Goal: Information Seeking & Learning: Check status

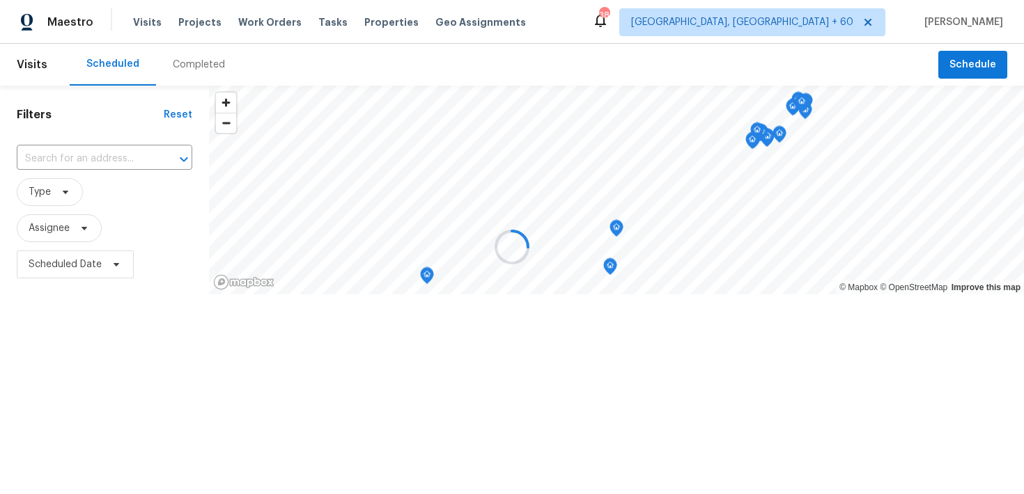
click at [182, 65] on div at bounding box center [512, 247] width 1024 height 494
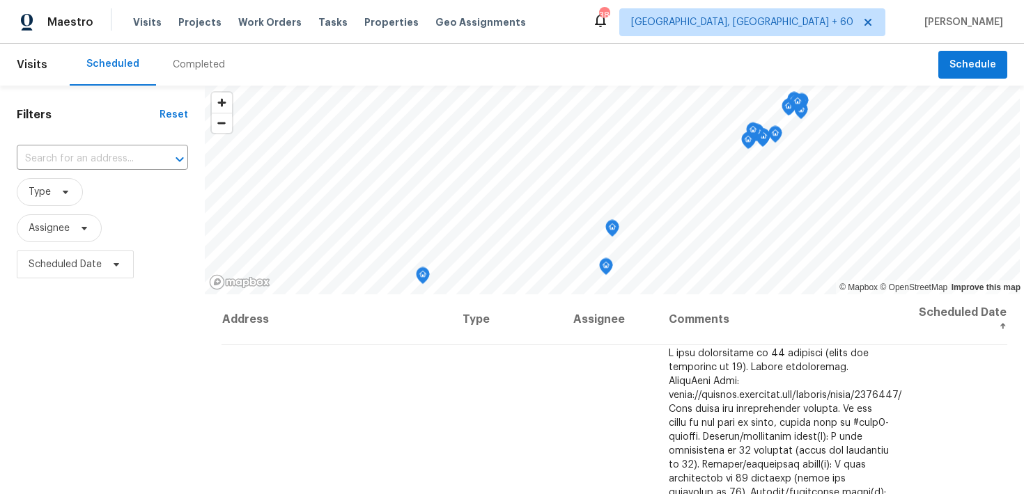
click at [178, 68] on div "Completed" at bounding box center [199, 65] width 52 height 14
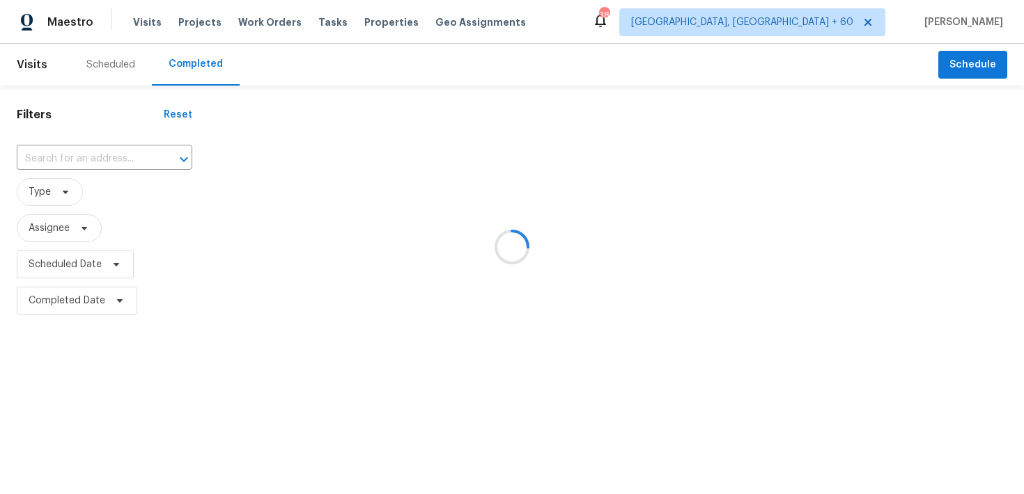
click at [74, 166] on div at bounding box center [512, 247] width 1024 height 494
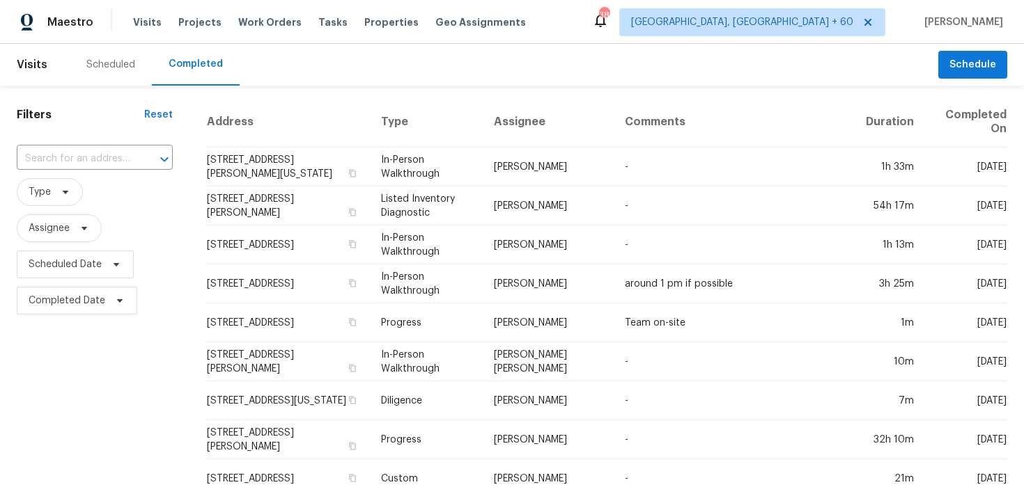
click at [88, 151] on input "text" at bounding box center [75, 159] width 117 height 22
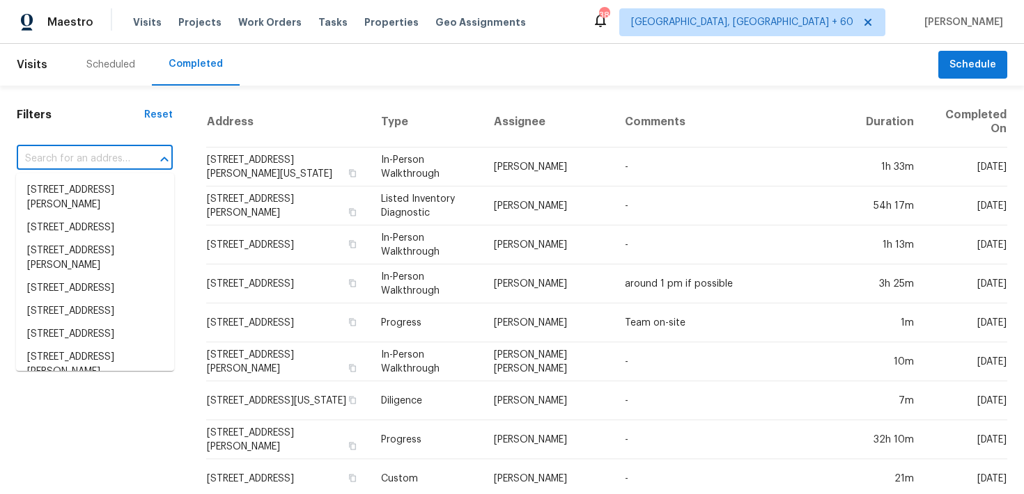
paste input "[STREET_ADDRESS][PERSON_NAME]"
type input "[STREET_ADDRESS][PERSON_NAME]"
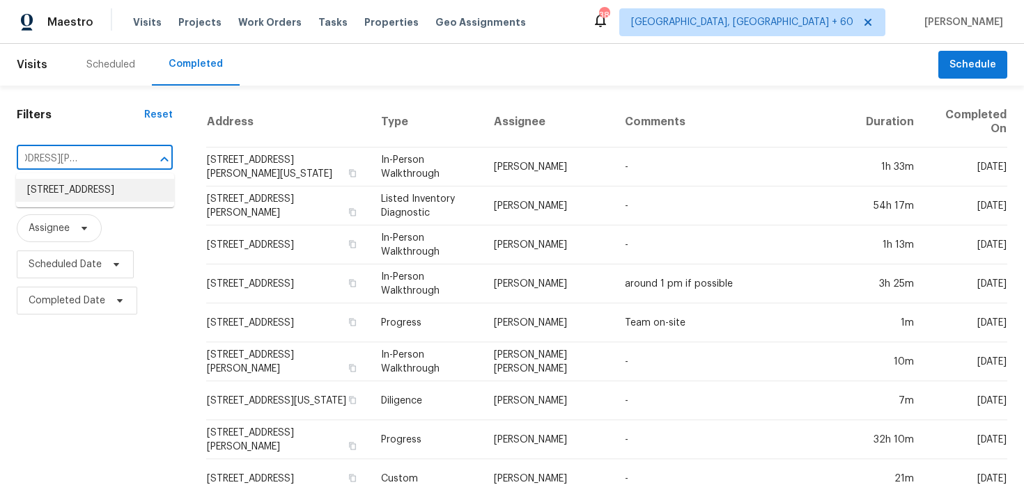
click at [53, 190] on li "[STREET_ADDRESS]" at bounding box center [95, 190] width 158 height 23
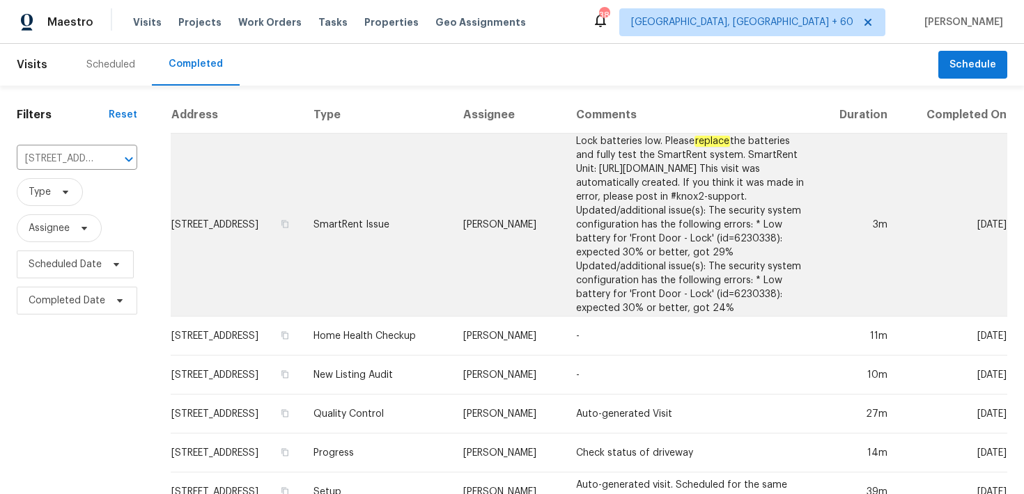
click at [380, 217] on td "SmartRent Issue" at bounding box center [377, 225] width 150 height 183
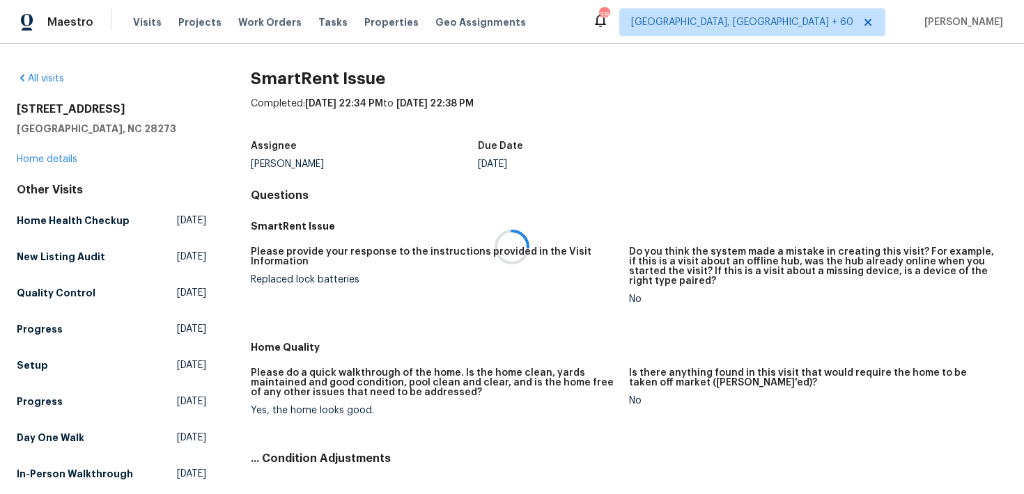
click at [40, 157] on div at bounding box center [512, 247] width 1024 height 494
click at [25, 157] on div at bounding box center [512, 247] width 1024 height 494
click at [45, 158] on link "Home details" at bounding box center [47, 160] width 61 height 10
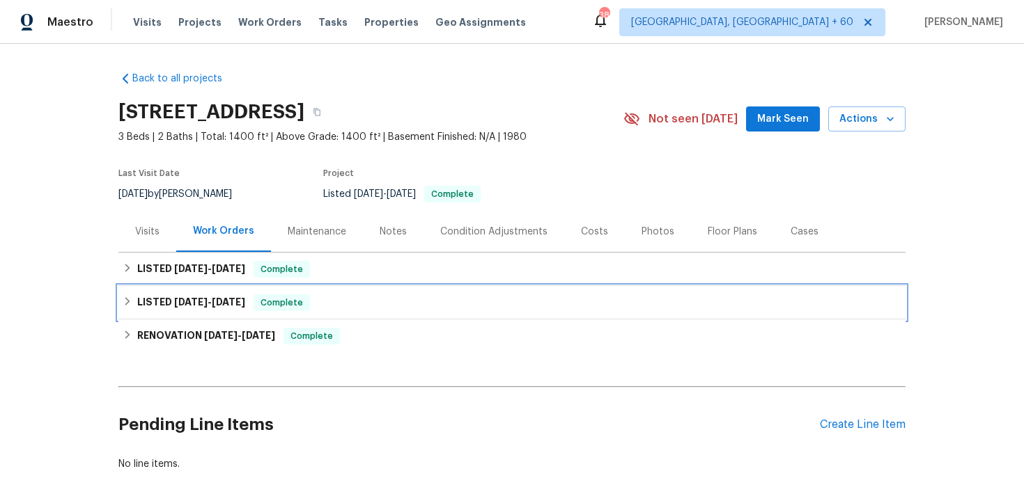
click at [274, 299] on span "Complete" at bounding box center [282, 303] width 54 height 14
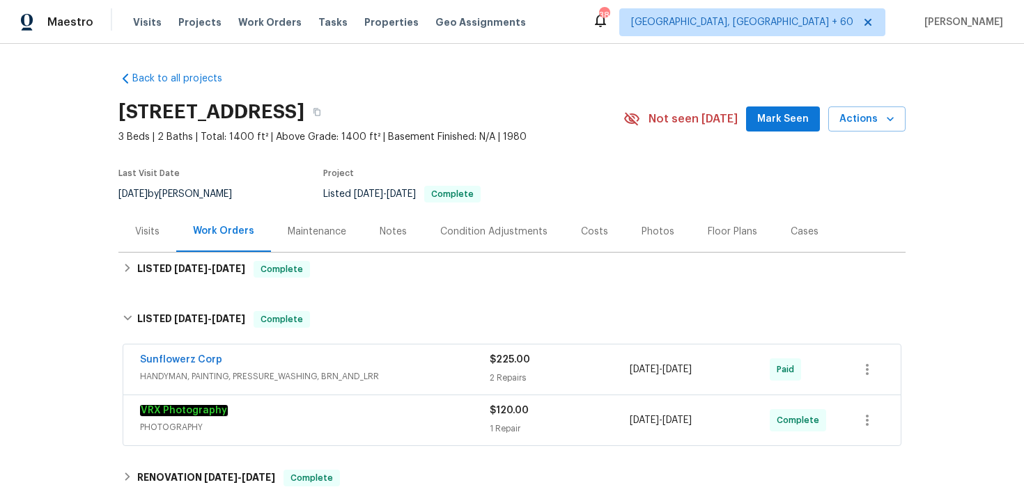
click at [491, 372] on div "2 Repairs" at bounding box center [559, 378] width 140 height 14
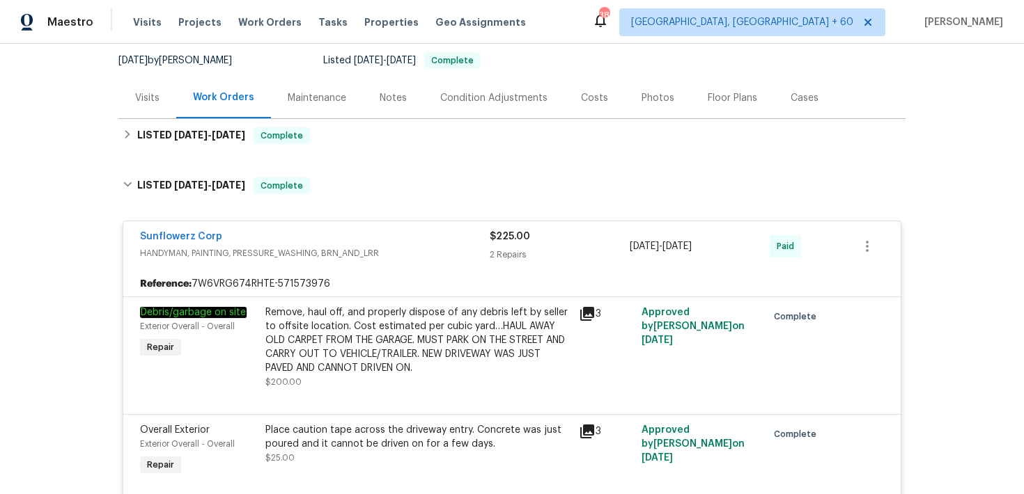
scroll to position [81, 0]
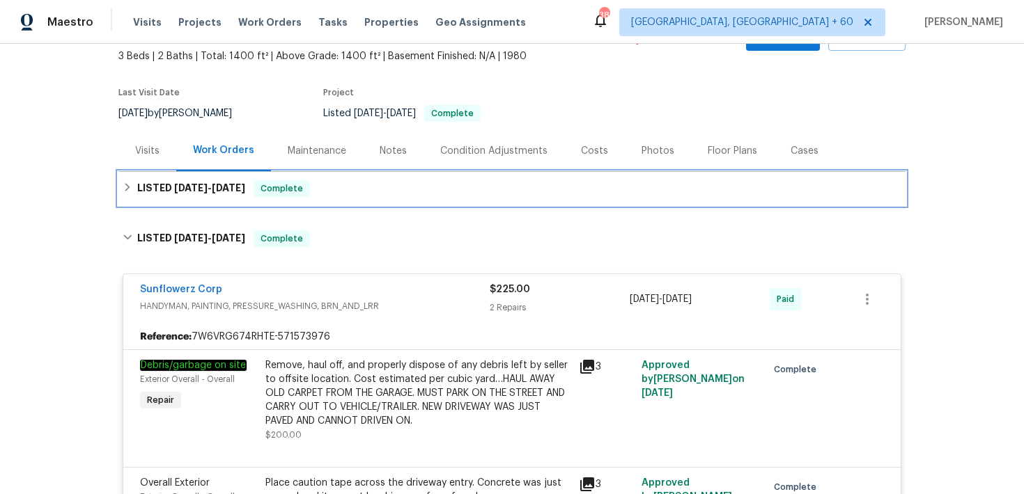
click at [368, 191] on div "LISTED [DATE] - [DATE] Complete" at bounding box center [512, 188] width 778 height 17
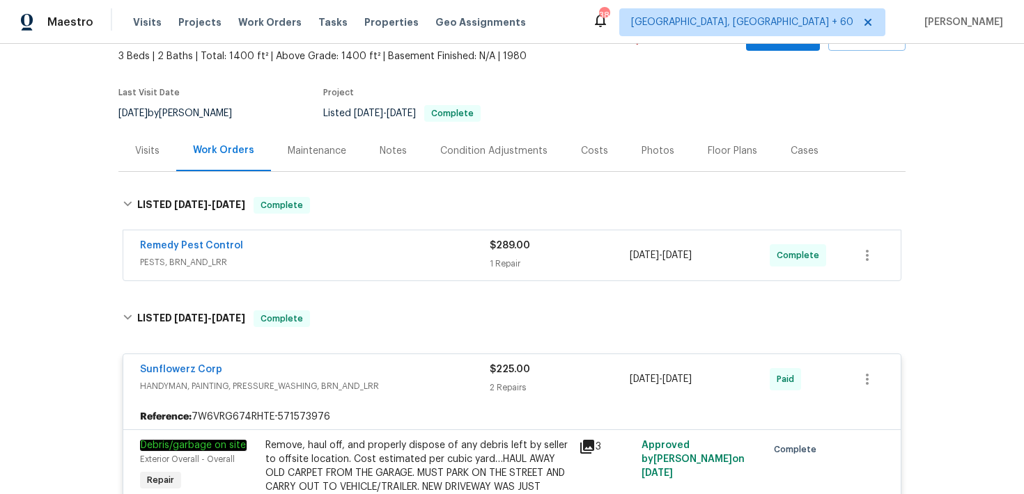
click at [500, 265] on div "1 Repair" at bounding box center [559, 264] width 140 height 14
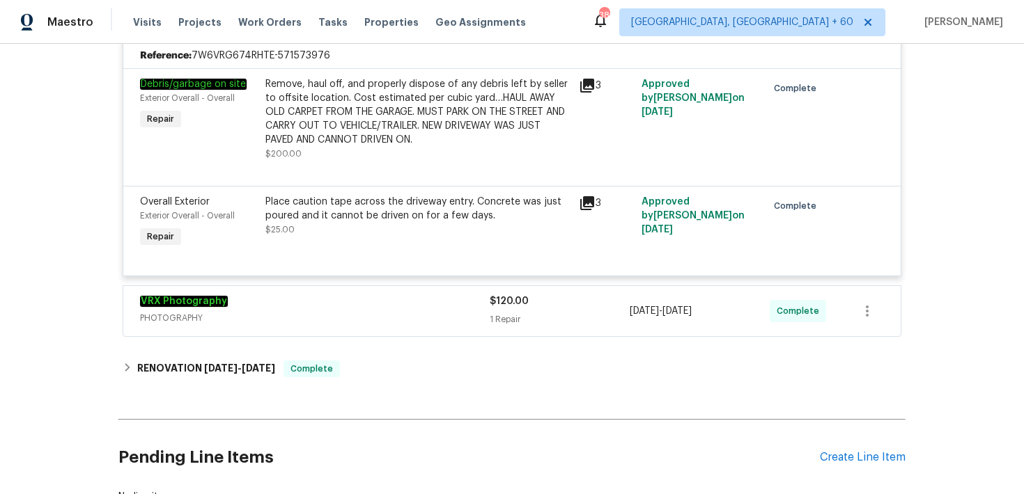
scroll to position [656, 0]
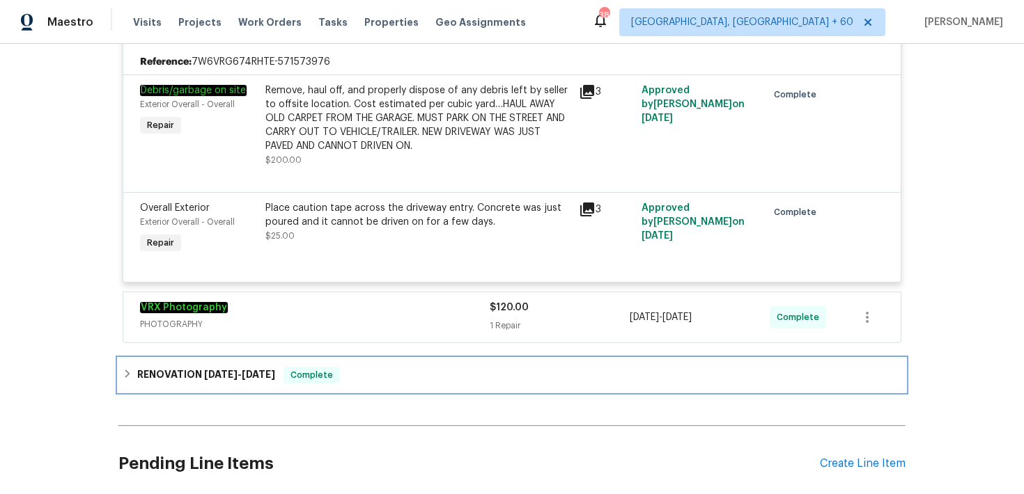
click at [336, 384] on div "Complete" at bounding box center [311, 375] width 56 height 17
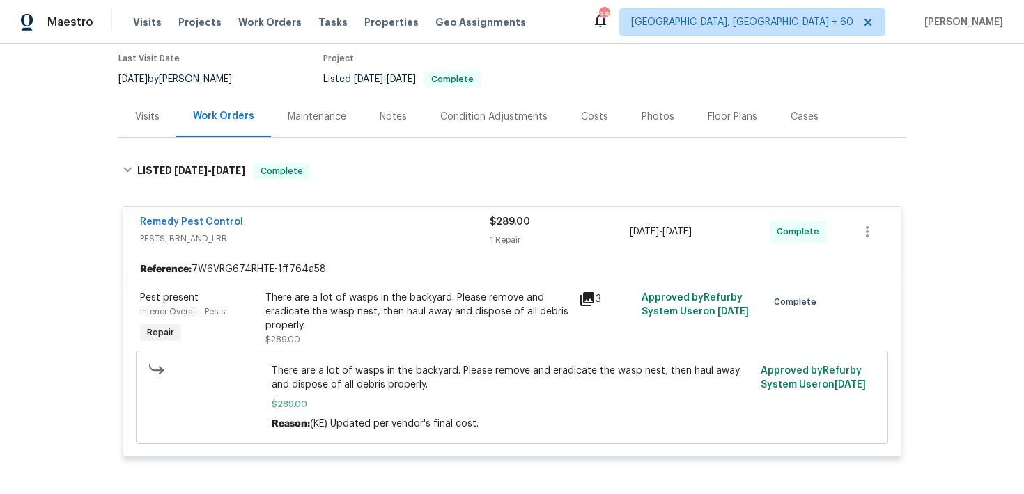
scroll to position [121, 0]
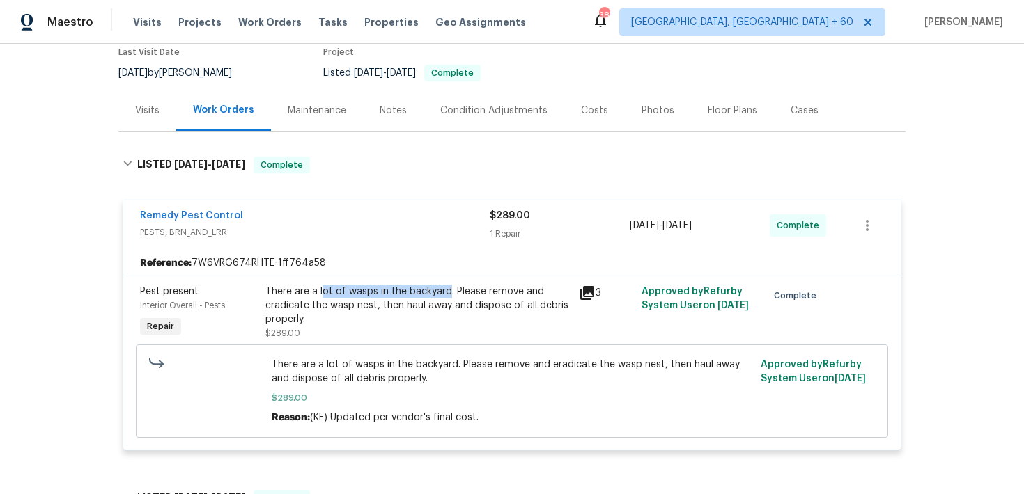
drag, startPoint x: 320, startPoint y: 292, endPoint x: 446, endPoint y: 289, distance: 126.8
click at [446, 289] on div "There are a lot of wasps in the backyard. Please remove and eradicate the wasp …" at bounding box center [417, 306] width 305 height 42
copy div "ot of wasps in the backyard"
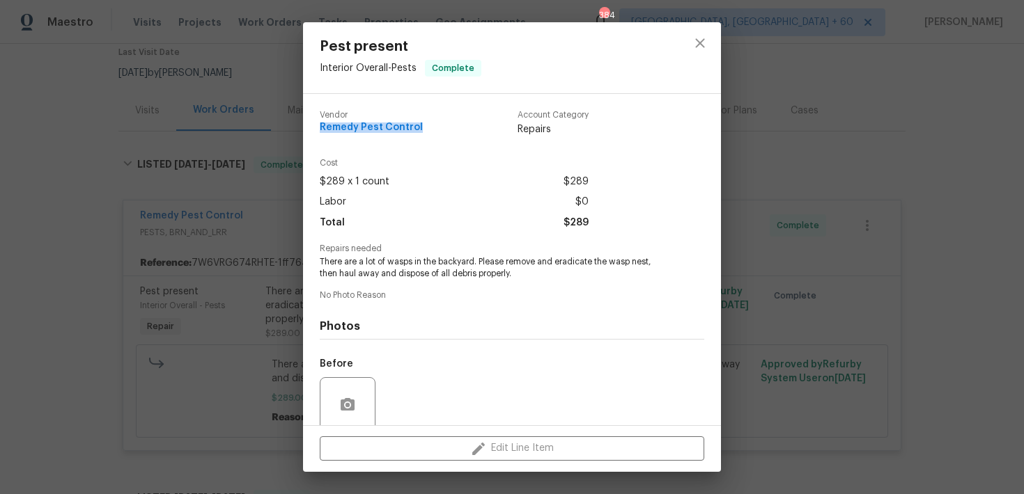
drag, startPoint x: 315, startPoint y: 124, endPoint x: 463, endPoint y: 131, distance: 147.8
click at [463, 131] on div "Vendor Remedy Pest Control Account Category Repairs Cost $289 x 1 count $289 La…" at bounding box center [512, 259] width 418 height 331
copy span "Remedy Pest Control"
click at [704, 49] on icon "close" at bounding box center [699, 43] width 17 height 17
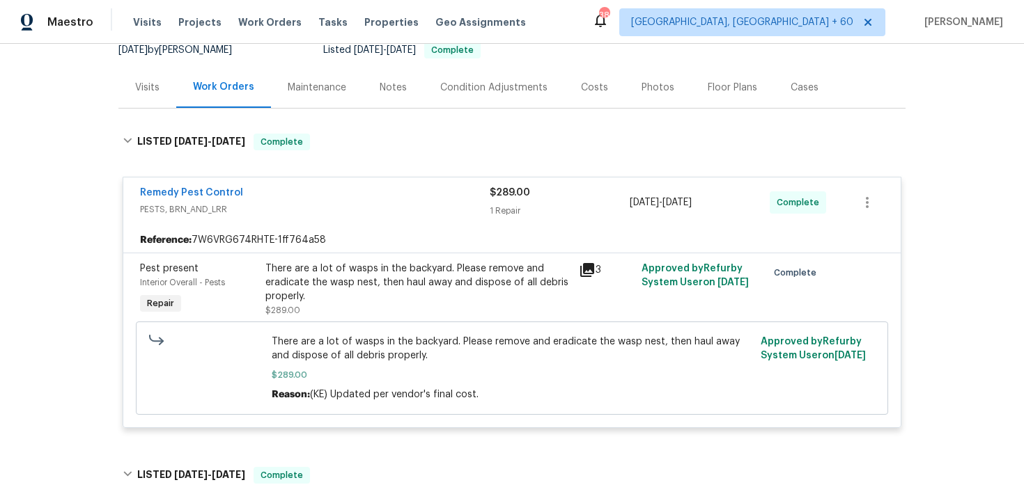
scroll to position [0, 0]
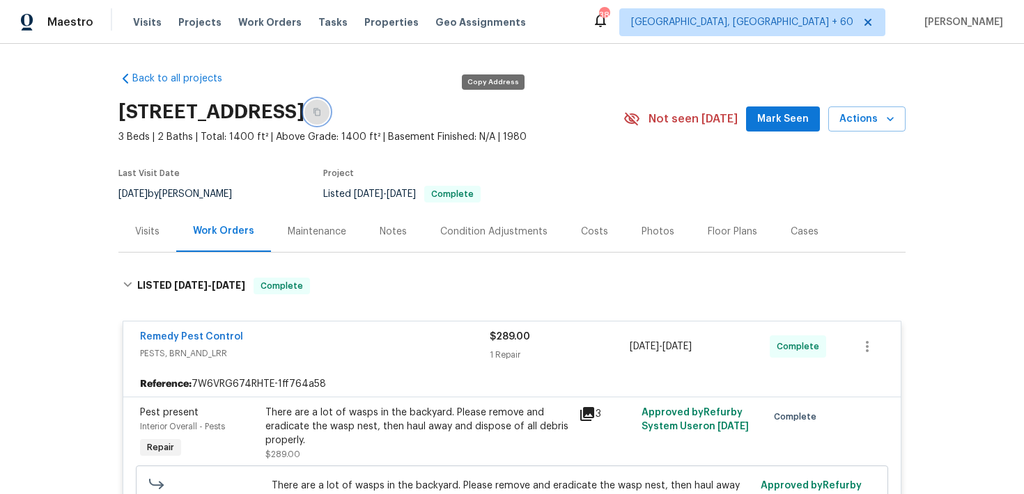
click at [320, 111] on icon "button" at bounding box center [316, 113] width 7 height 8
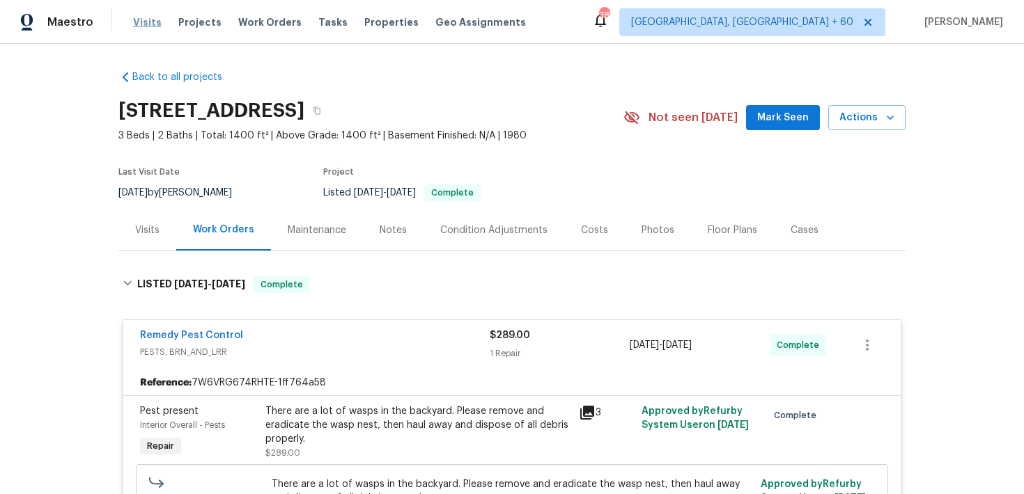
click at [140, 20] on span "Visits" at bounding box center [147, 22] width 29 height 14
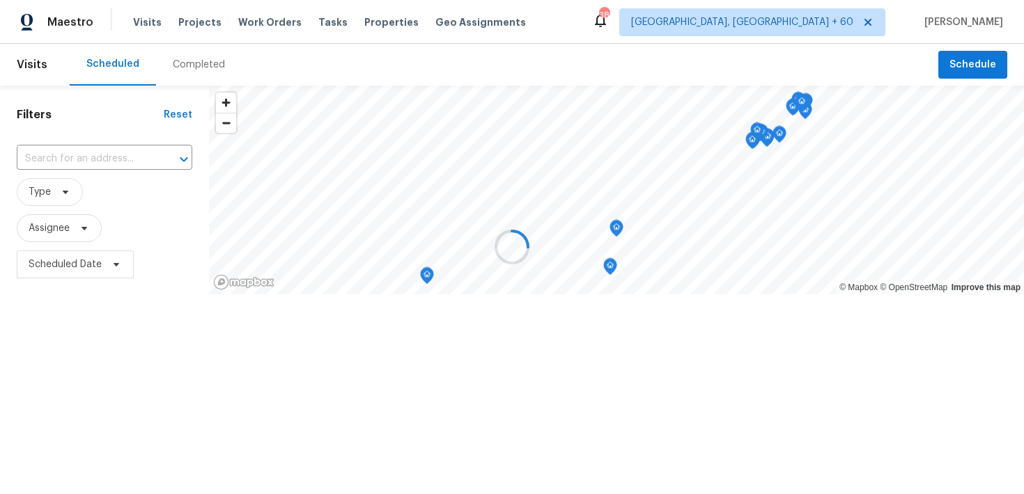
click at [180, 61] on div at bounding box center [512, 247] width 1024 height 494
click at [184, 72] on div at bounding box center [512, 247] width 1024 height 494
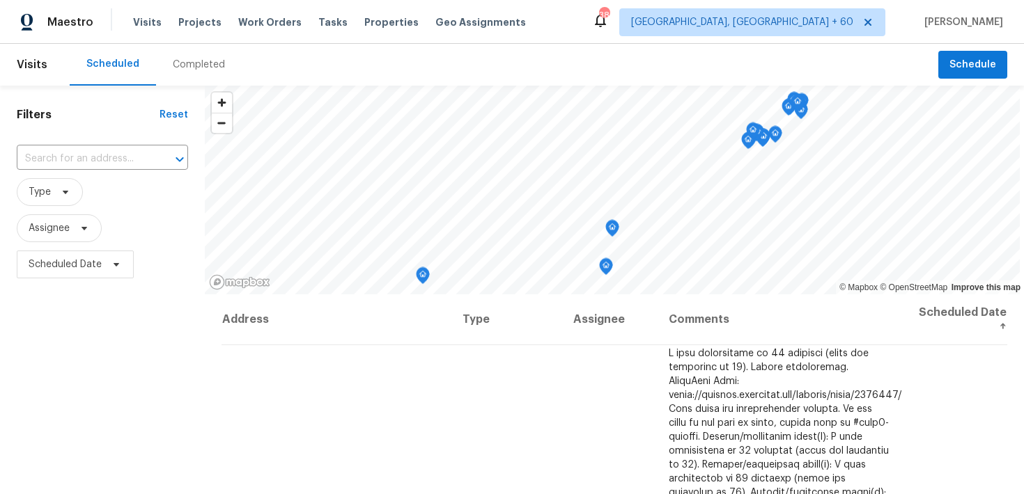
click at [185, 65] on div "Completed" at bounding box center [199, 65] width 52 height 14
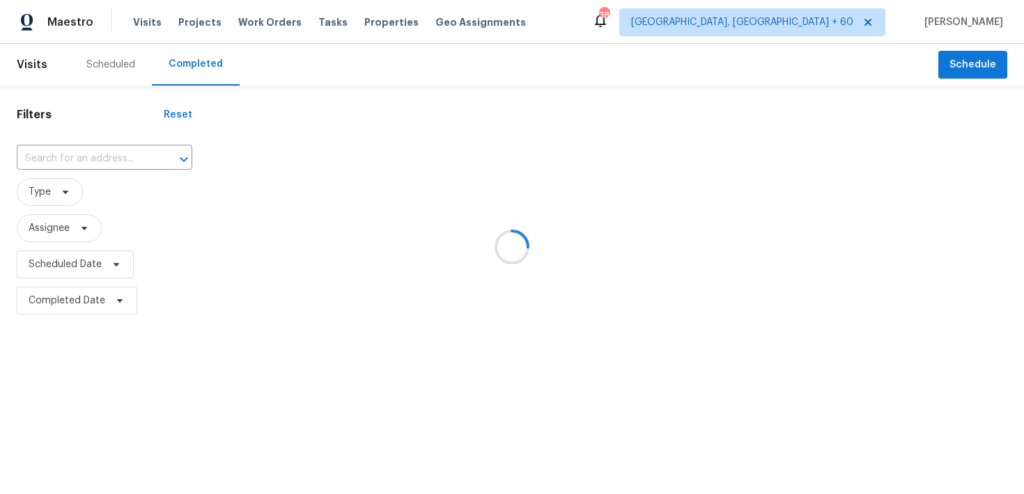
click at [93, 142] on div at bounding box center [512, 247] width 1024 height 494
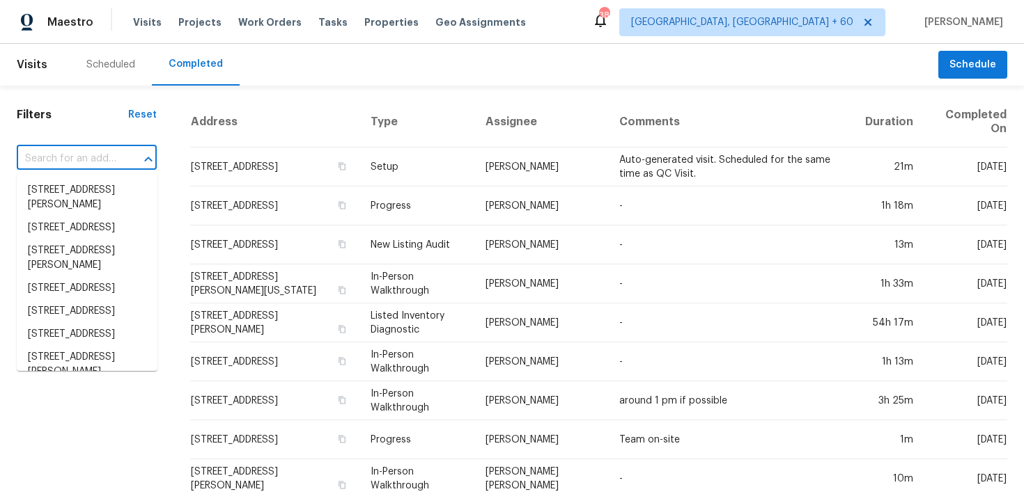
click at [56, 155] on input "text" at bounding box center [67, 159] width 101 height 22
paste input "[STREET_ADDRESS][PERSON_NAME]"
type input "[STREET_ADDRESS][PERSON_NAME]"
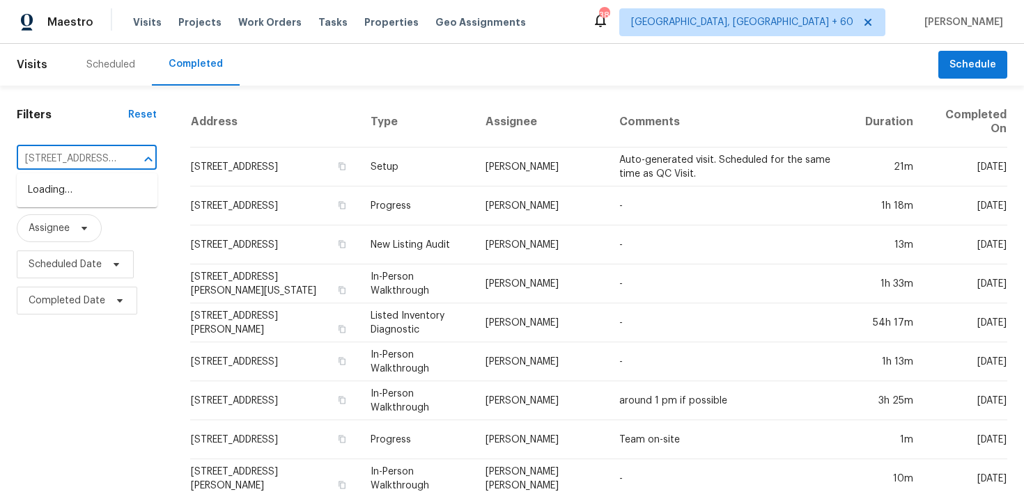
scroll to position [0, 85]
click at [46, 196] on li "[STREET_ADDRESS][PERSON_NAME]" at bounding box center [87, 198] width 141 height 38
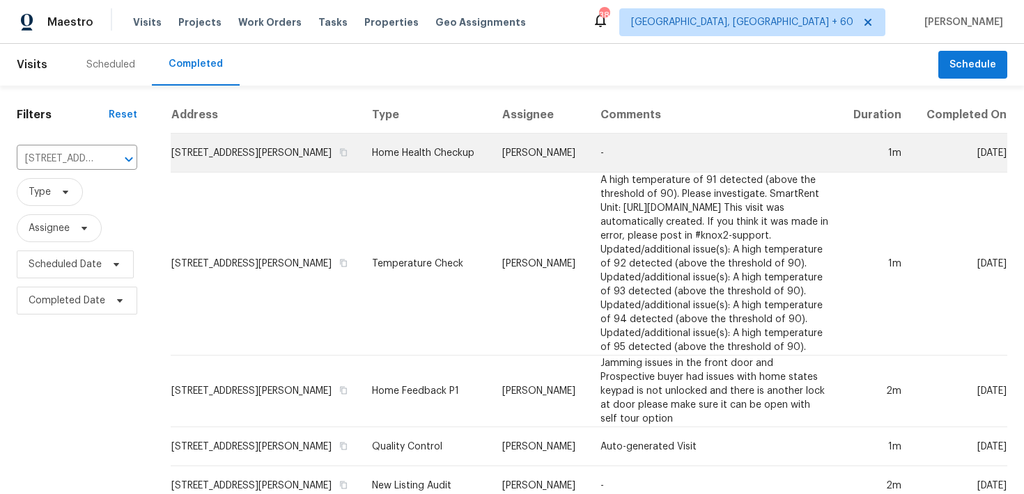
click at [387, 162] on td "Home Health Checkup" at bounding box center [426, 153] width 130 height 39
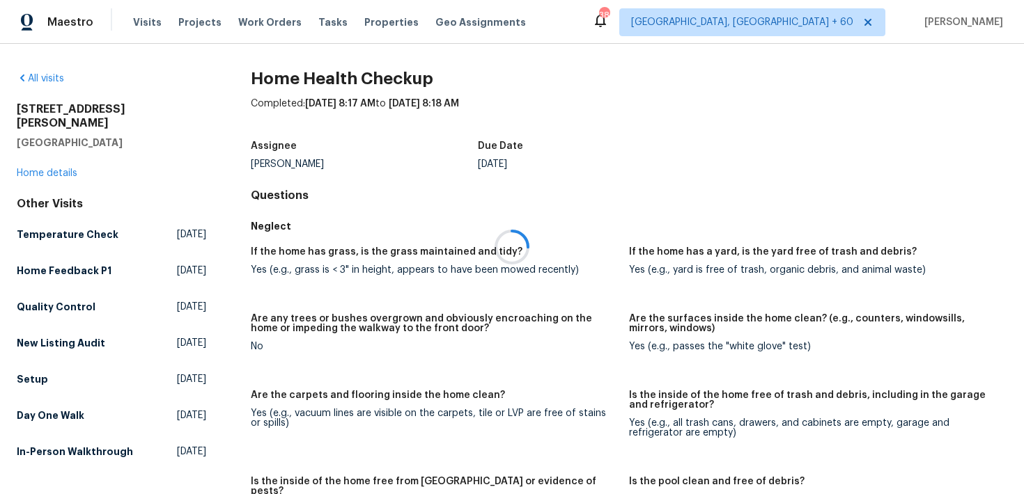
click at [47, 161] on div at bounding box center [512, 247] width 1024 height 494
click at [27, 154] on div at bounding box center [512, 247] width 1024 height 494
click at [40, 169] on link "Home details" at bounding box center [47, 174] width 61 height 10
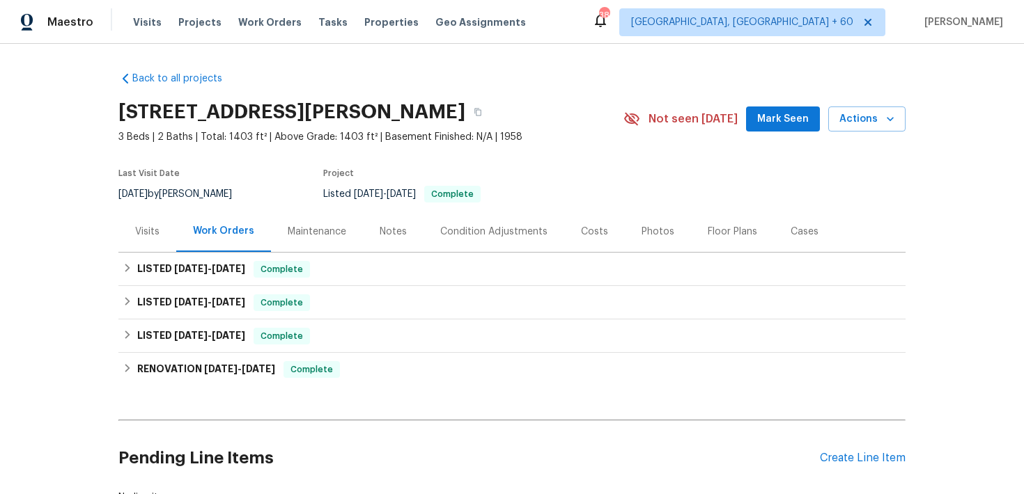
scroll to position [26, 0]
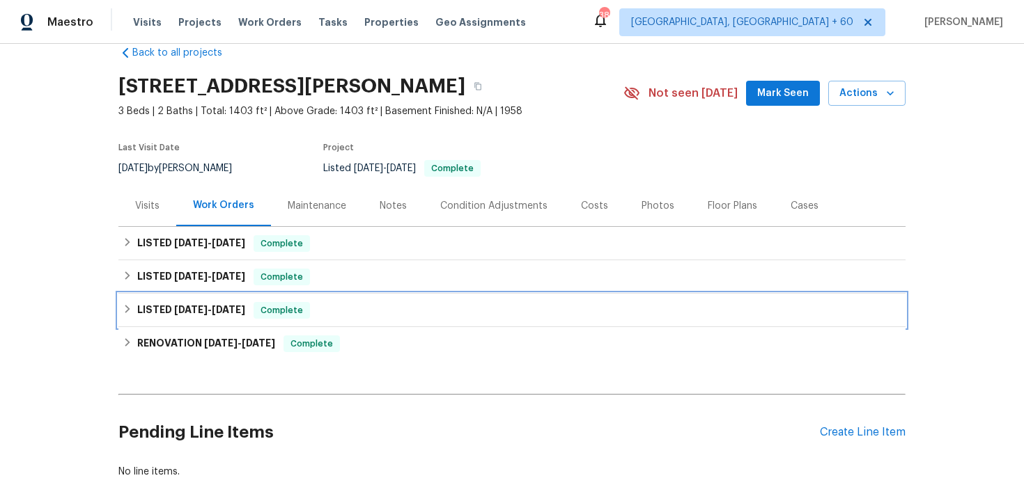
click at [274, 314] on span "Complete" at bounding box center [282, 311] width 54 height 14
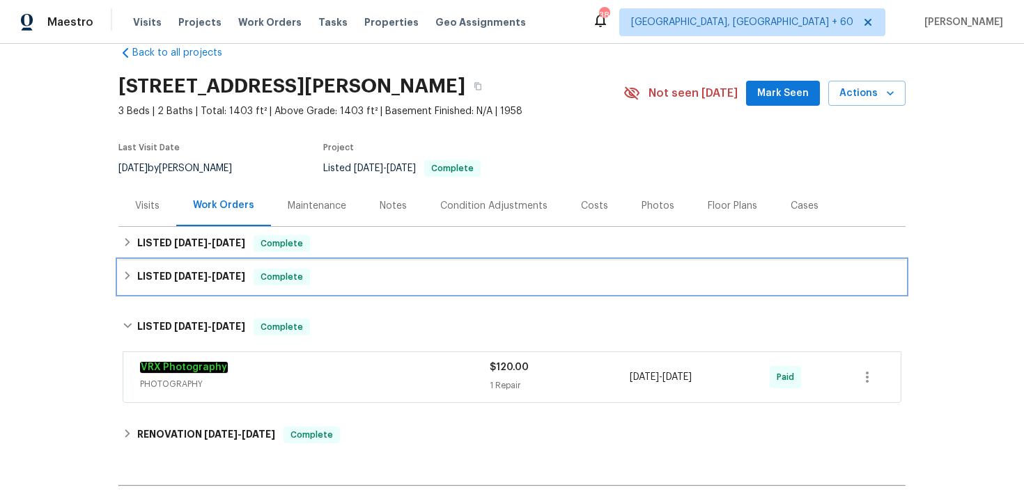
click at [329, 288] on div "LISTED [DATE] - [DATE] Complete" at bounding box center [511, 276] width 787 height 33
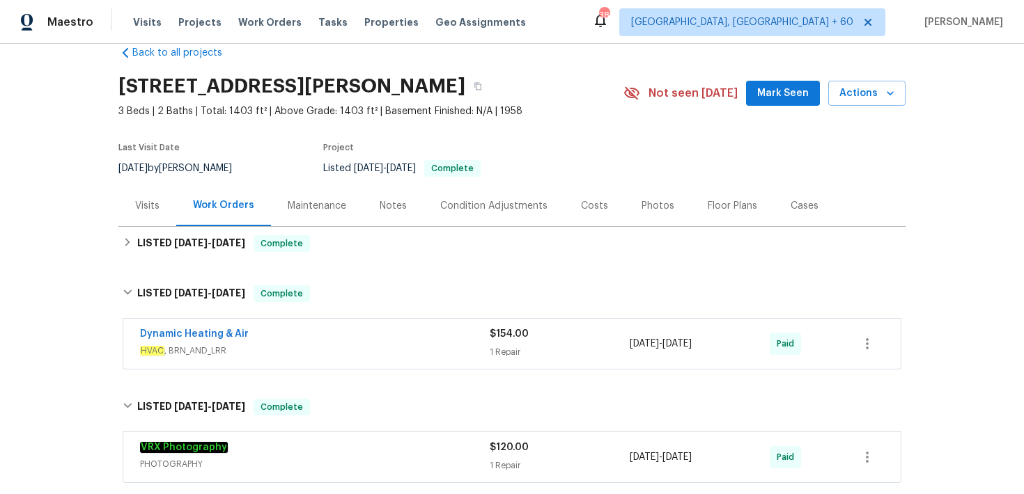
click at [485, 348] on span "HVAC , BRN_AND_LRR" at bounding box center [315, 351] width 350 height 14
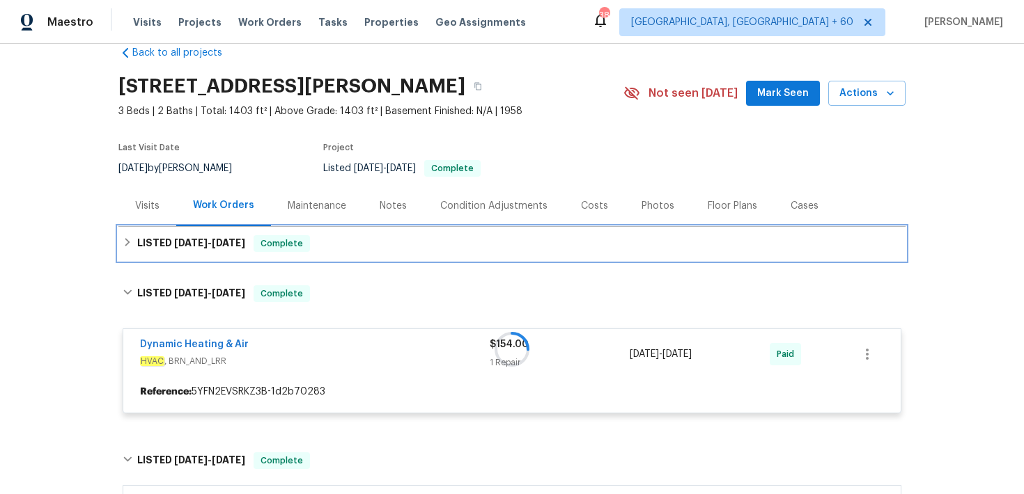
click at [375, 252] on div "LISTED [DATE] - [DATE] Complete" at bounding box center [511, 243] width 787 height 33
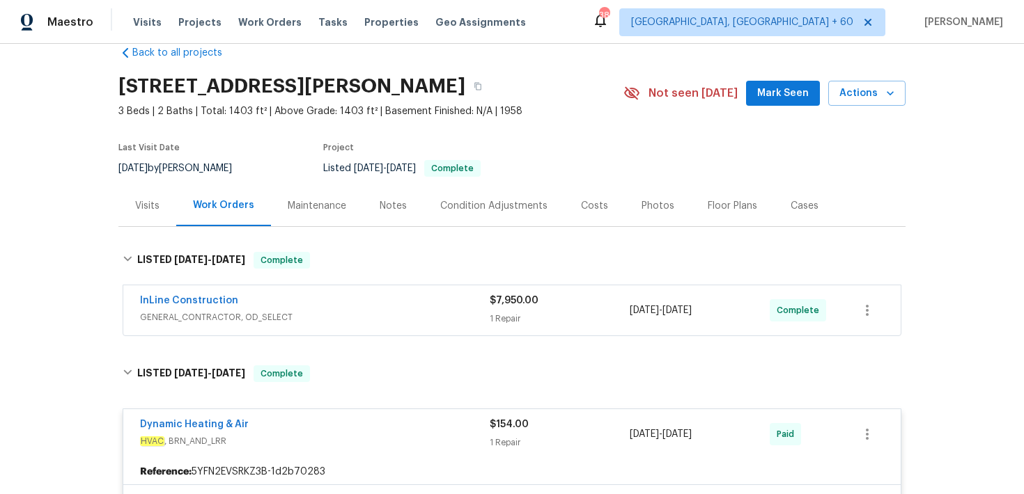
click at [487, 308] on div "InLine Construction" at bounding box center [315, 302] width 350 height 17
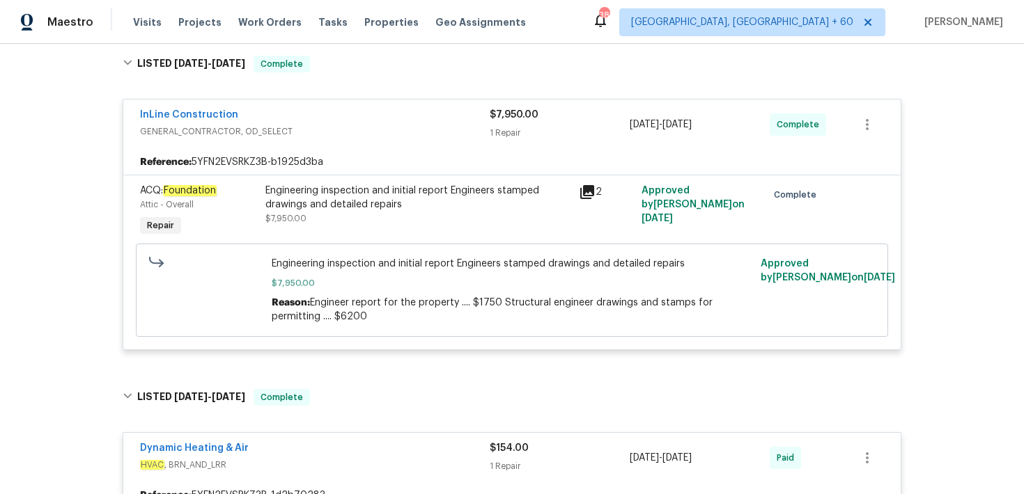
scroll to position [230, 0]
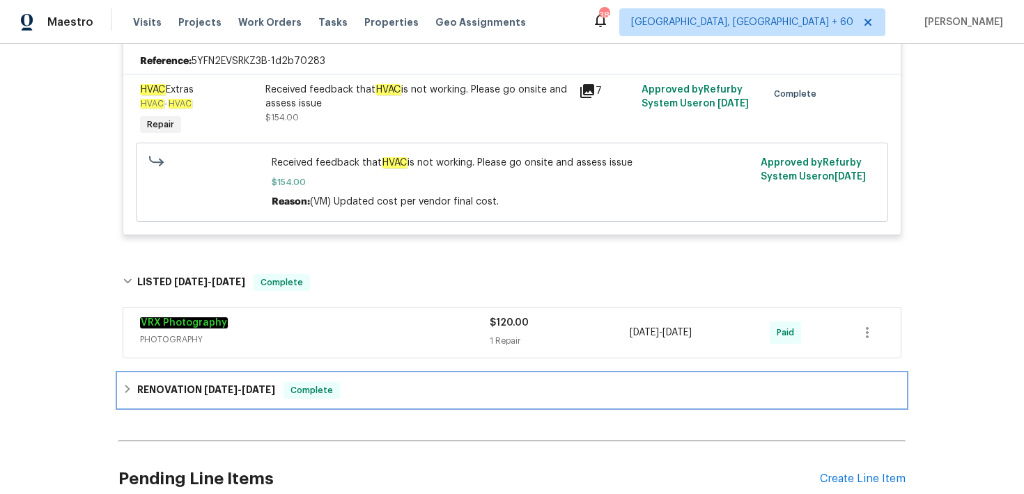
click at [366, 407] on div "RENOVATION [DATE] - [DATE] Complete" at bounding box center [511, 390] width 787 height 33
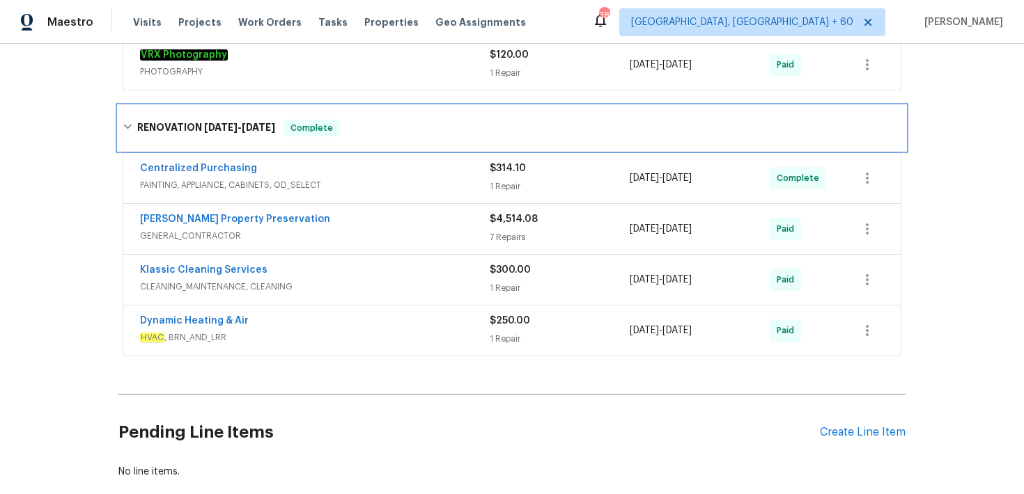
scroll to position [929, 0]
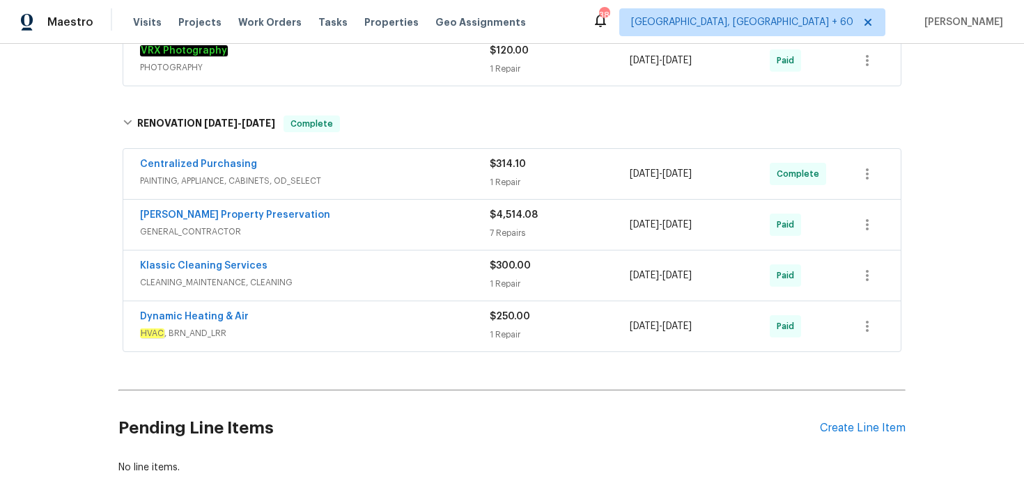
click at [495, 278] on div "1 Repair" at bounding box center [559, 284] width 140 height 14
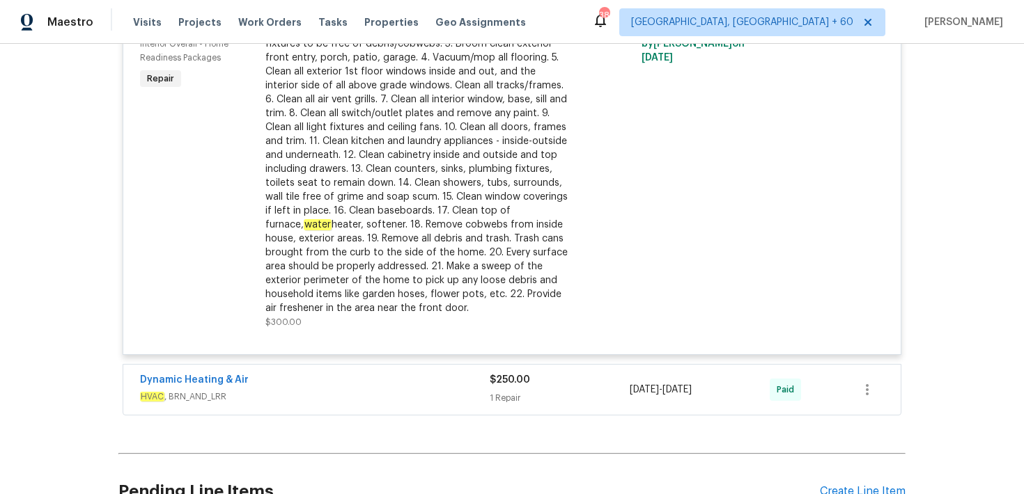
scroll to position [1349, 0]
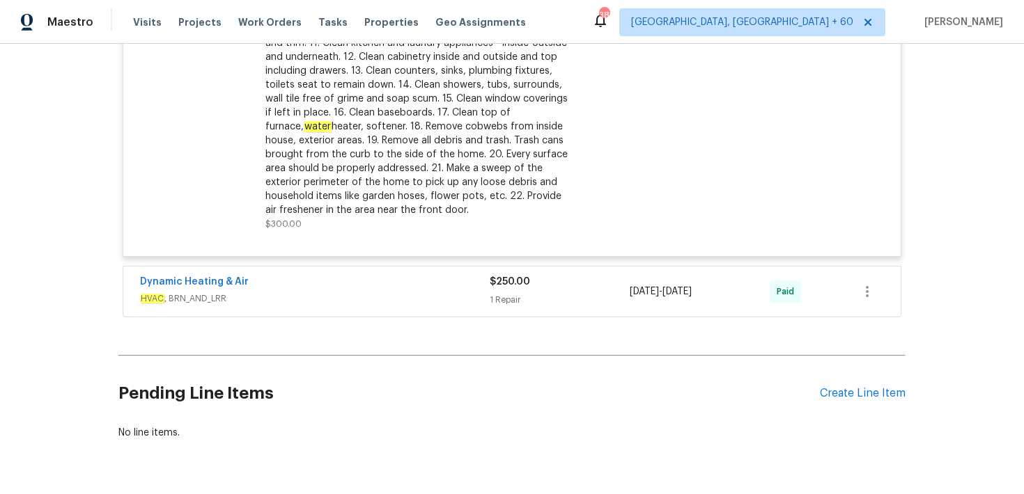
click at [489, 299] on div "1 Repair" at bounding box center [559, 300] width 140 height 14
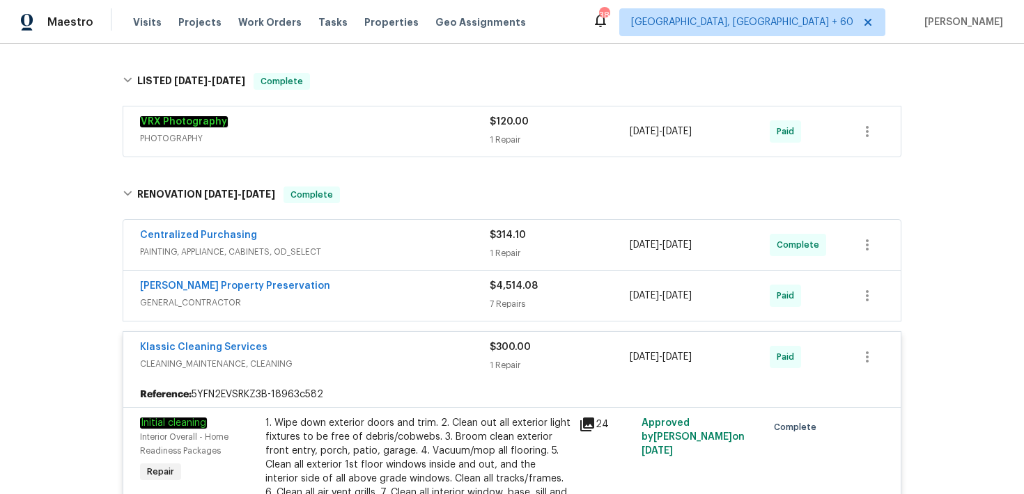
scroll to position [907, 0]
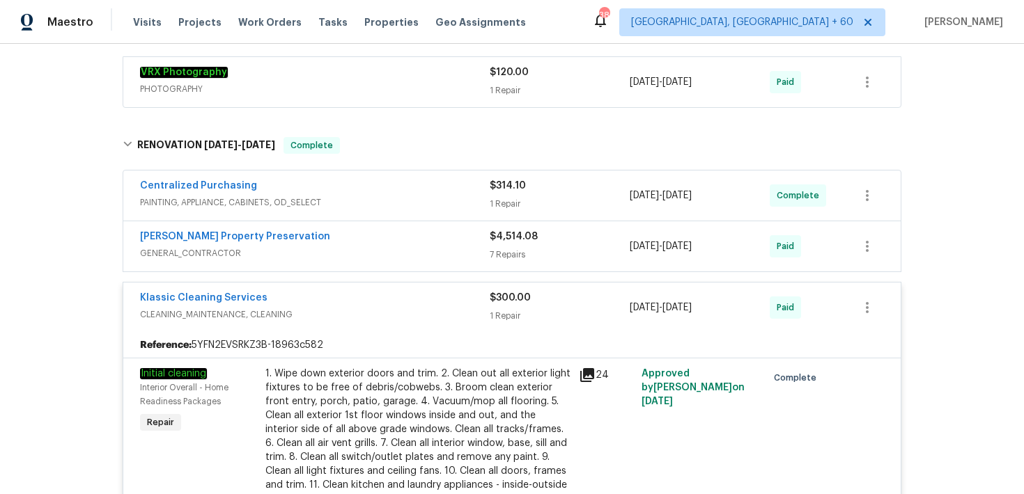
click at [499, 255] on div "7 Repairs" at bounding box center [559, 255] width 140 height 14
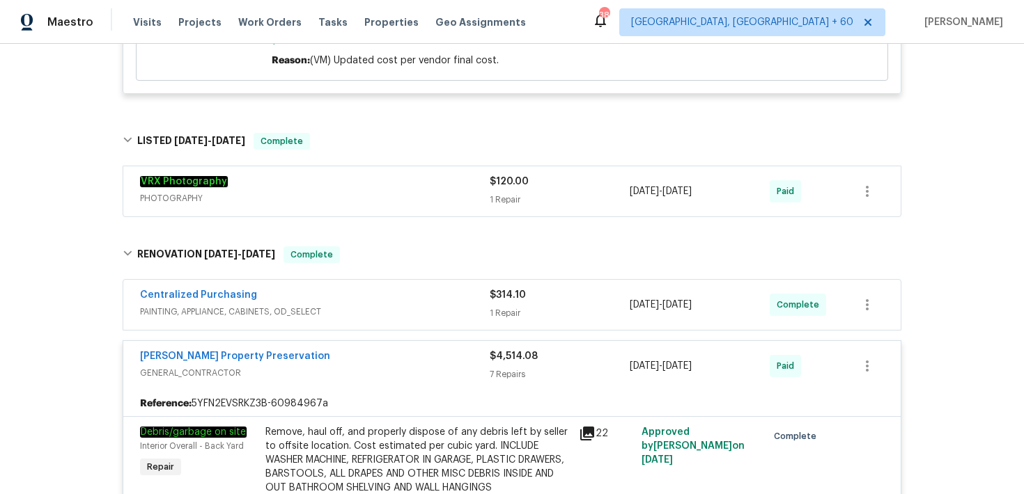
scroll to position [775, 0]
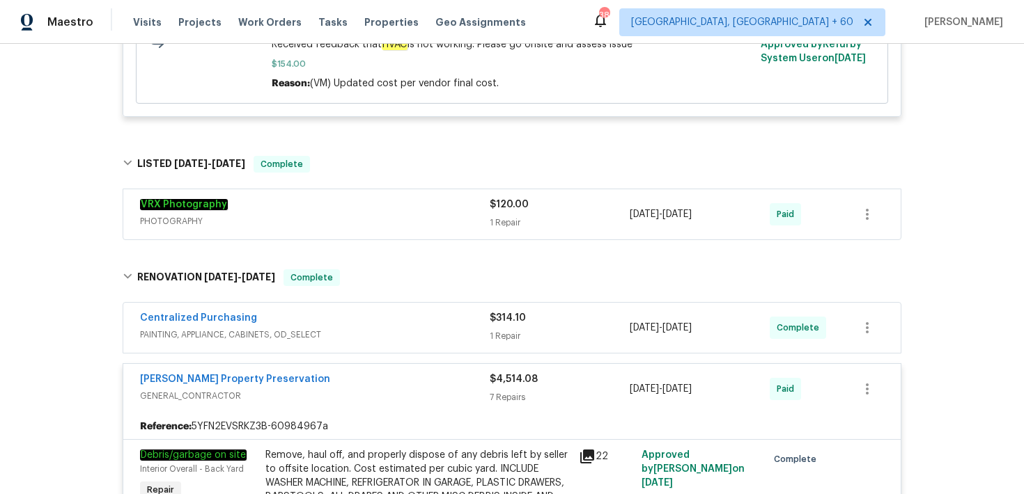
click at [507, 386] on div "$4,514.08" at bounding box center [559, 380] width 140 height 14
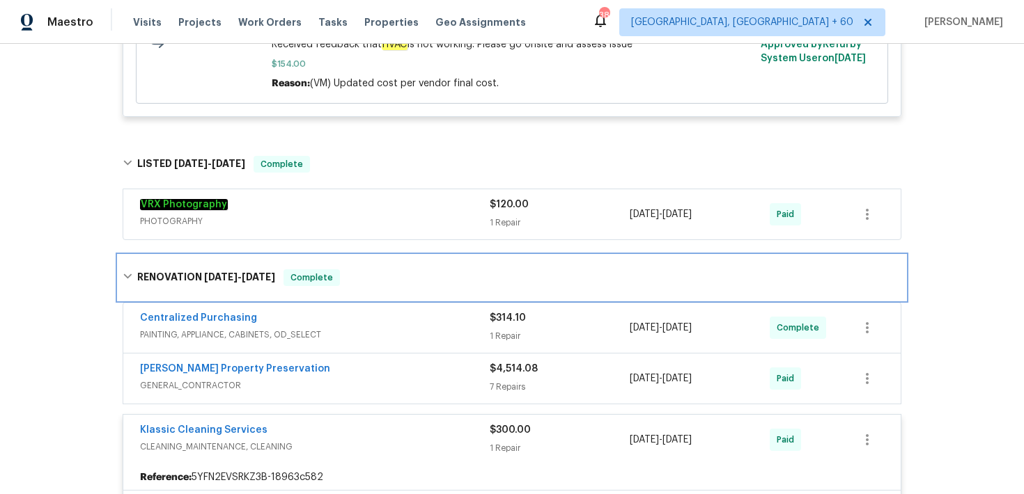
click at [449, 283] on div "RENOVATION [DATE] - [DATE] Complete" at bounding box center [512, 277] width 778 height 17
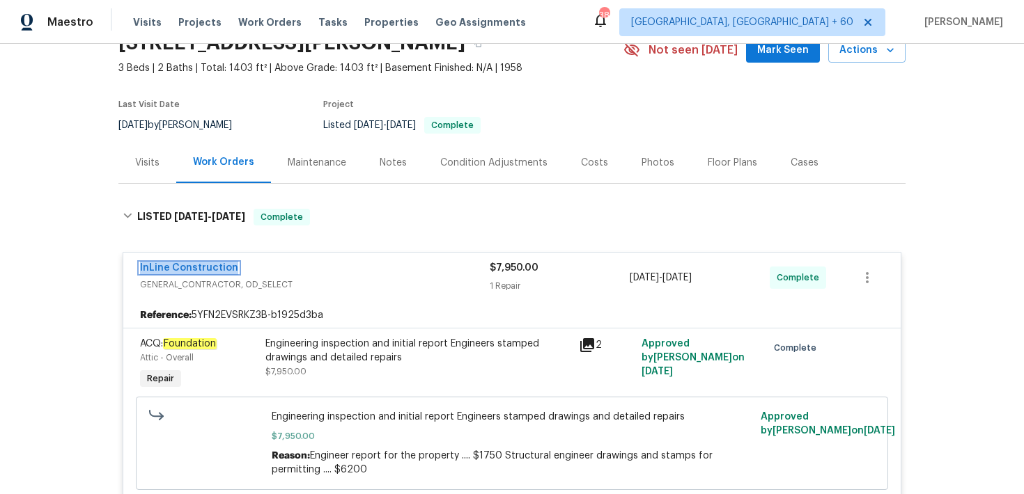
scroll to position [0, 0]
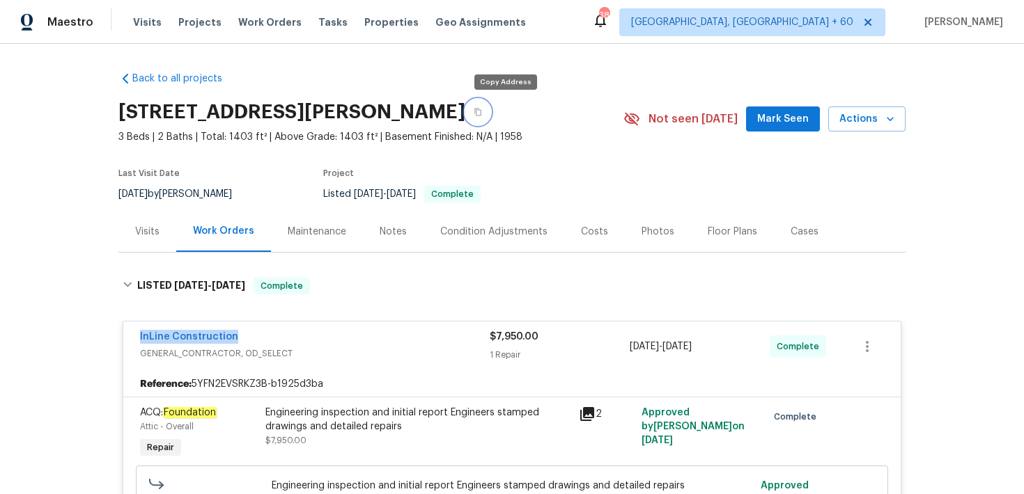
click at [481, 109] on icon "button" at bounding box center [477, 113] width 7 height 8
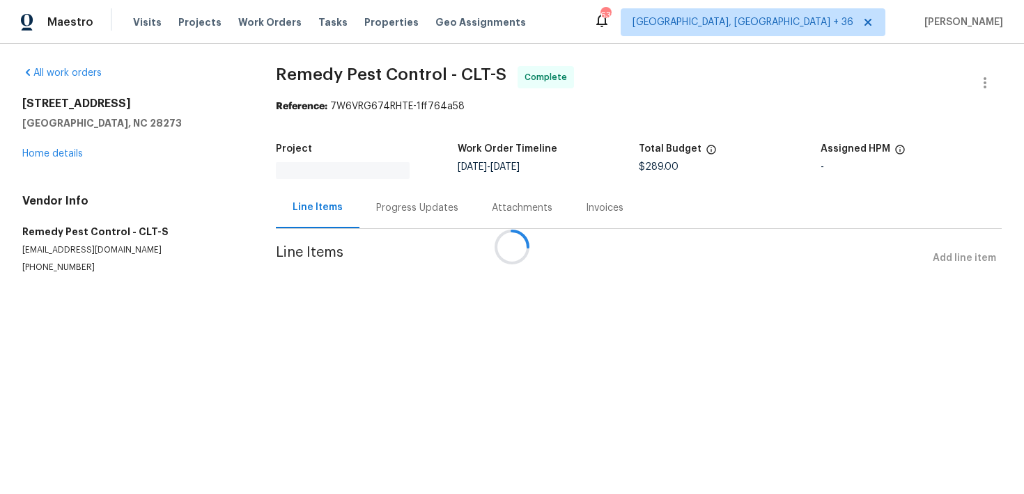
click at [382, 210] on div at bounding box center [512, 247] width 1024 height 494
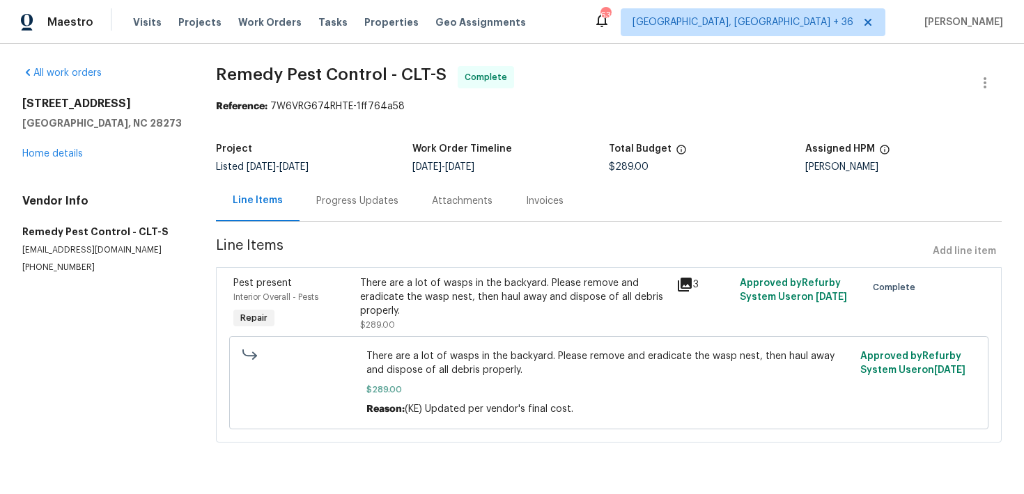
click at [349, 203] on div "Progress Updates" at bounding box center [357, 201] width 82 height 14
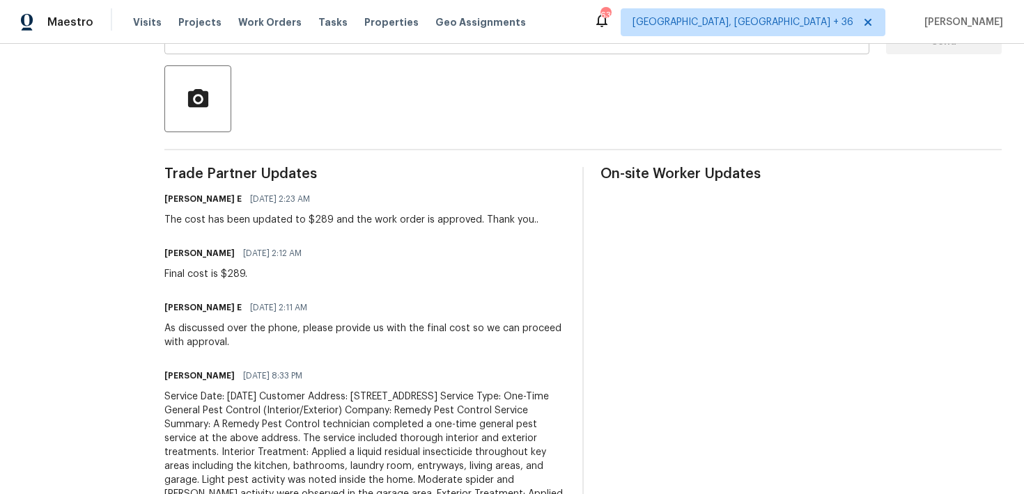
scroll to position [217, 0]
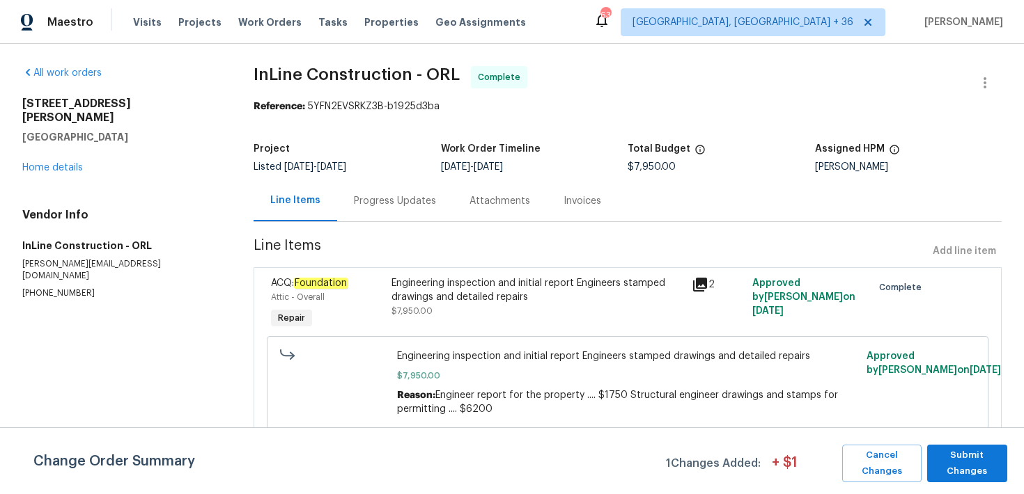
click at [378, 205] on div "Progress Updates" at bounding box center [395, 201] width 82 height 14
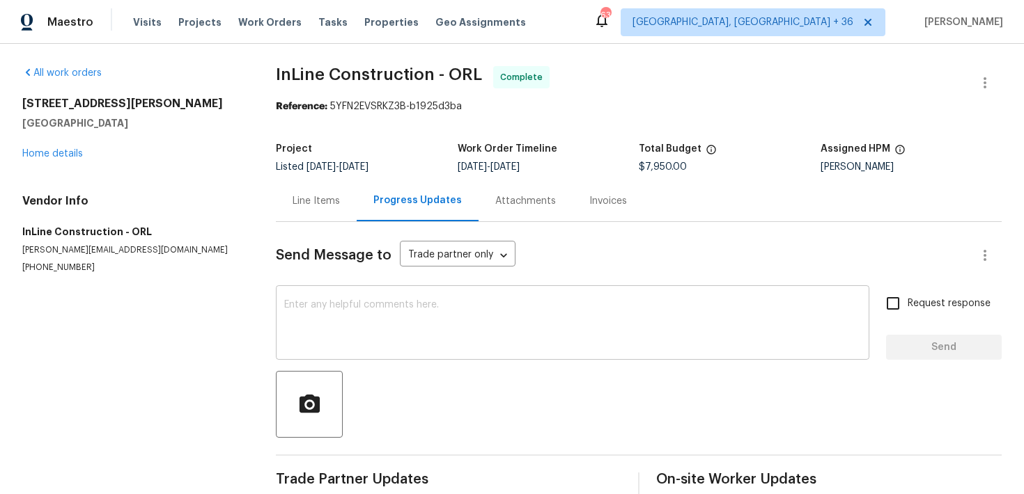
scroll to position [23, 0]
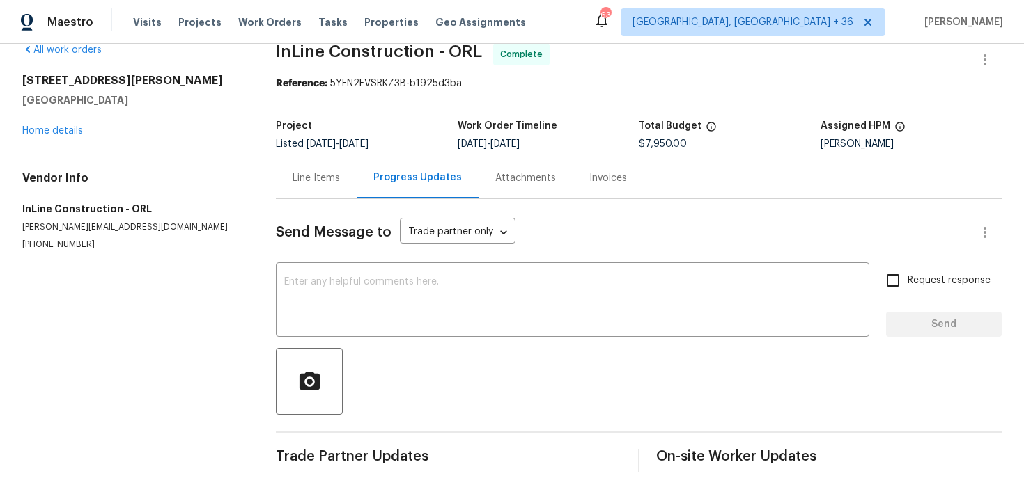
click at [598, 180] on div "Invoices" at bounding box center [608, 178] width 38 height 14
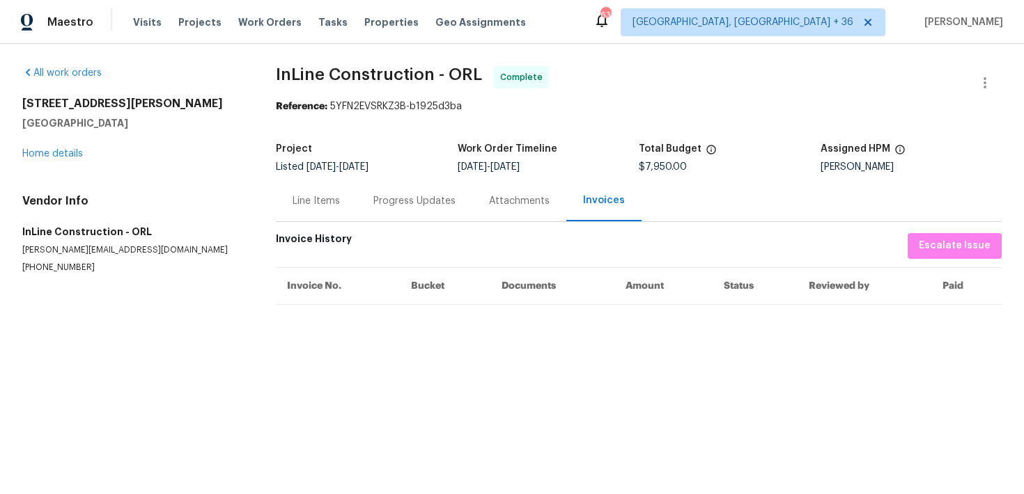
click at [419, 201] on div "Progress Updates" at bounding box center [414, 201] width 82 height 14
